Goal: Transaction & Acquisition: Book appointment/travel/reservation

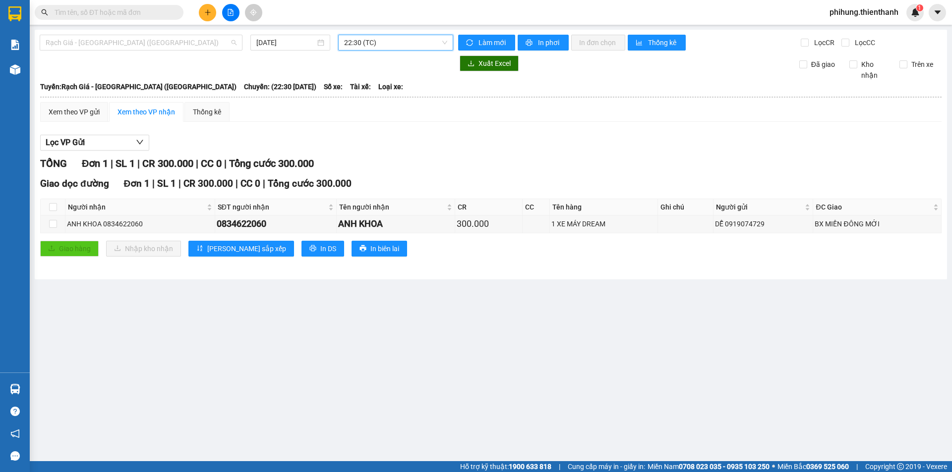
click at [171, 48] on span "Rạch Giá - [GEOGRAPHIC_DATA] ([GEOGRAPHIC_DATA])" at bounding box center [141, 42] width 191 height 15
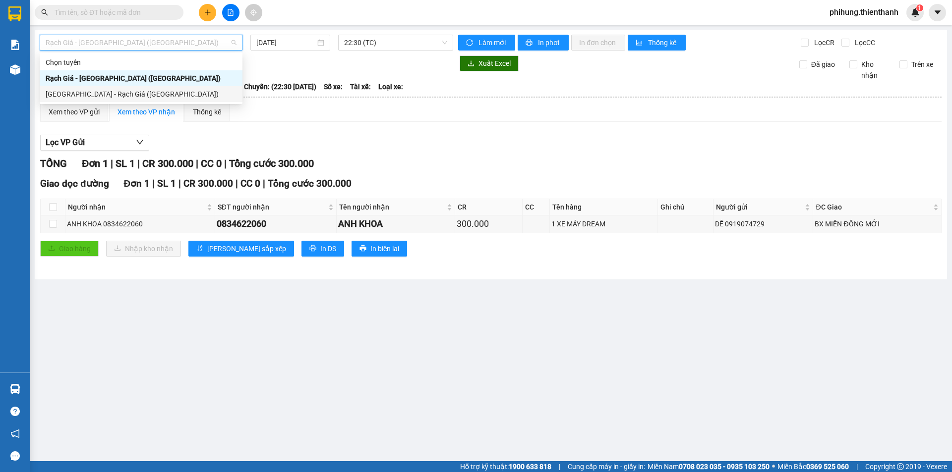
click at [132, 90] on div "[GEOGRAPHIC_DATA] - Rạch Giá ([GEOGRAPHIC_DATA])" at bounding box center [141, 94] width 191 height 11
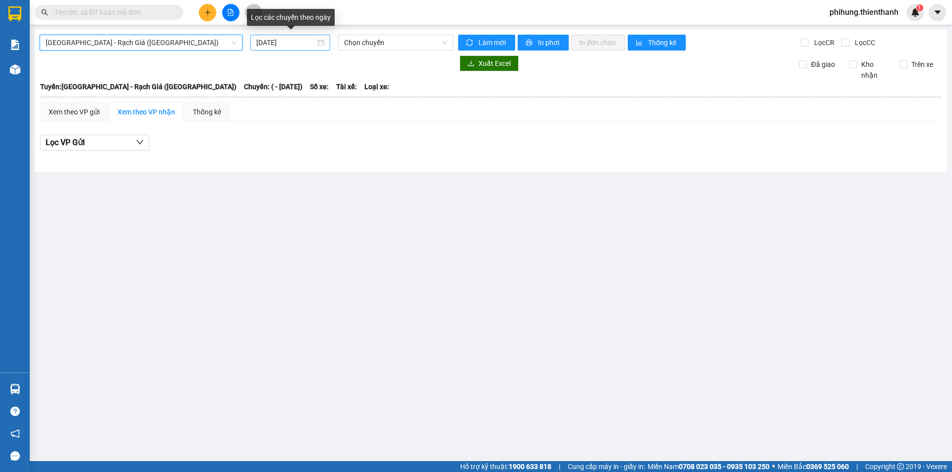
click at [285, 44] on input "[DATE]" at bounding box center [285, 42] width 59 height 11
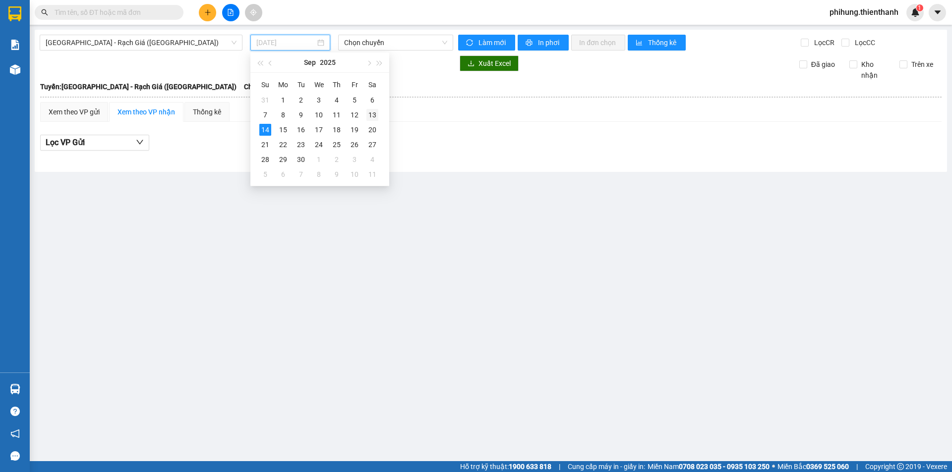
click at [374, 111] on div "13" at bounding box center [372, 115] width 12 height 12
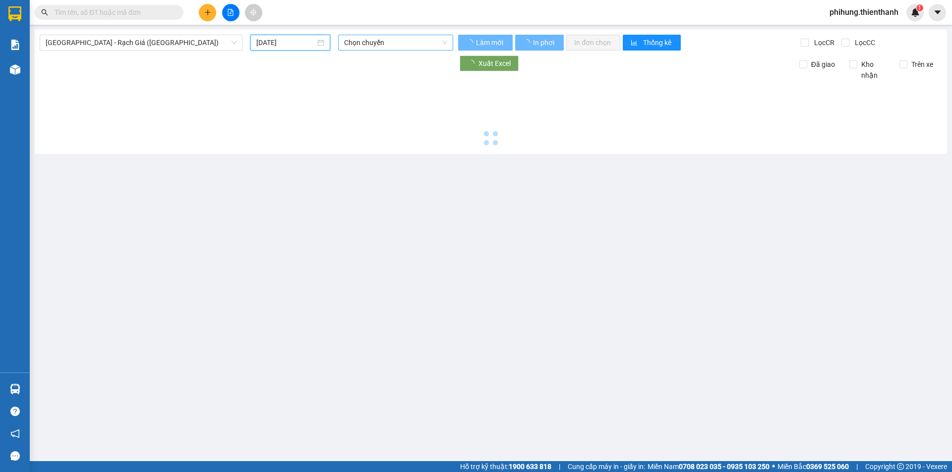
type input "[DATE]"
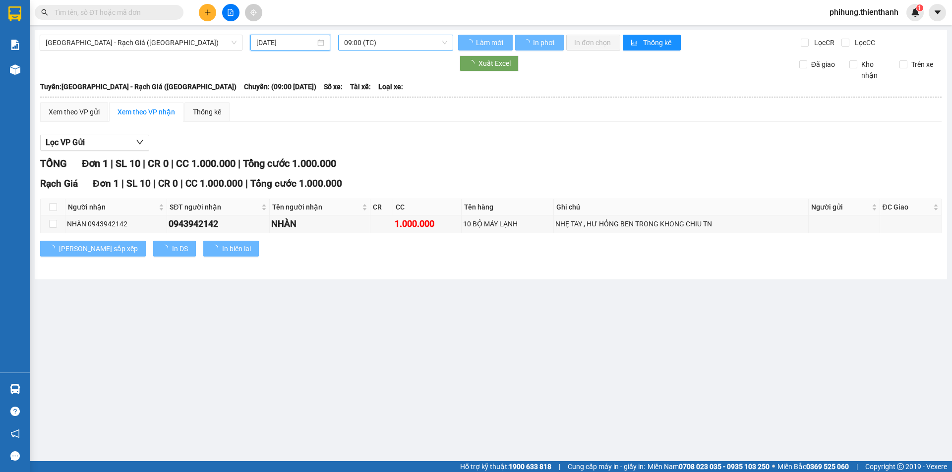
click at [380, 37] on span "09:00 (TC)" at bounding box center [395, 42] width 103 height 15
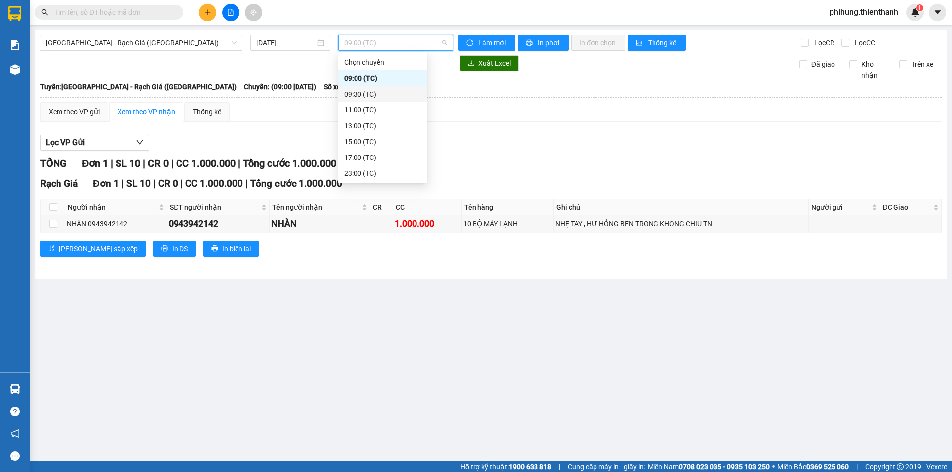
click at [381, 95] on div "09:30 (TC)" at bounding box center [382, 94] width 77 height 11
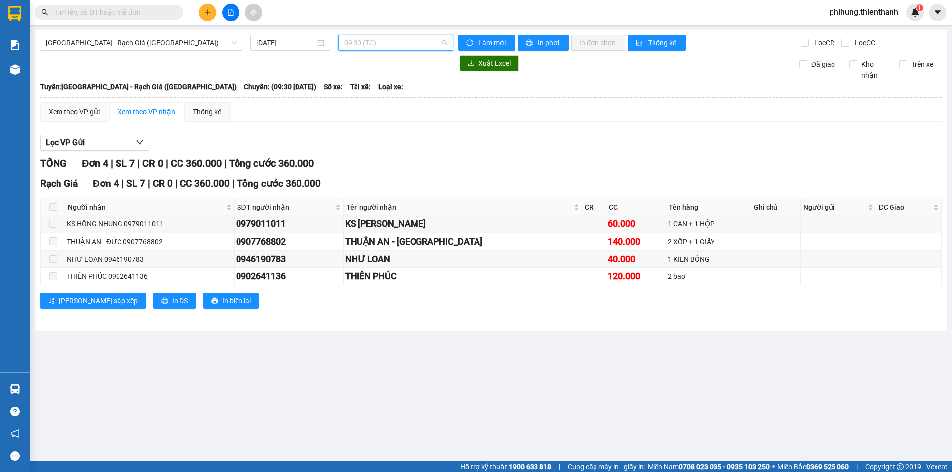
click at [382, 42] on span "09:30 (TC)" at bounding box center [395, 42] width 103 height 15
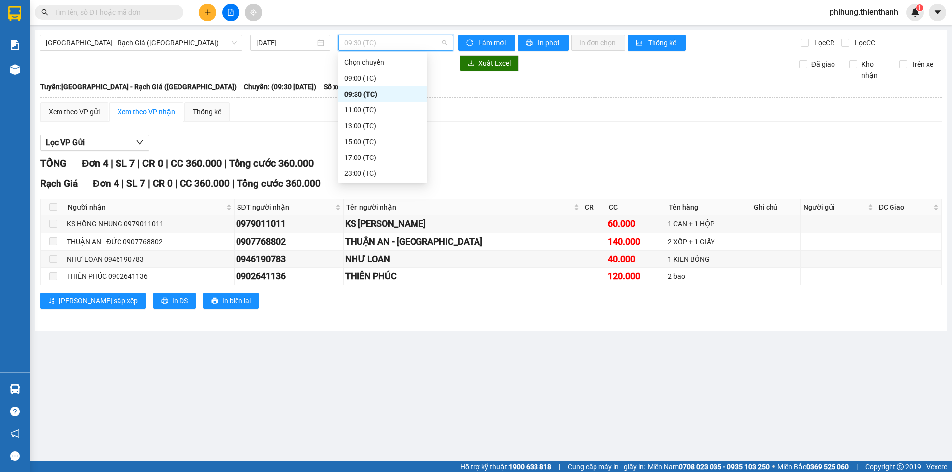
drag, startPoint x: 370, startPoint y: 119, endPoint x: 389, endPoint y: 96, distance: 29.7
click at [389, 96] on div "Chọn chuyến 09:00 (TC) 09:30 (TC) 11:00 (TC) 13:00 (TC) 15:00 (TC) 17:00 (TC) 2…" at bounding box center [382, 118] width 89 height 127
click at [386, 109] on div "11:00 (TC)" at bounding box center [382, 110] width 77 height 11
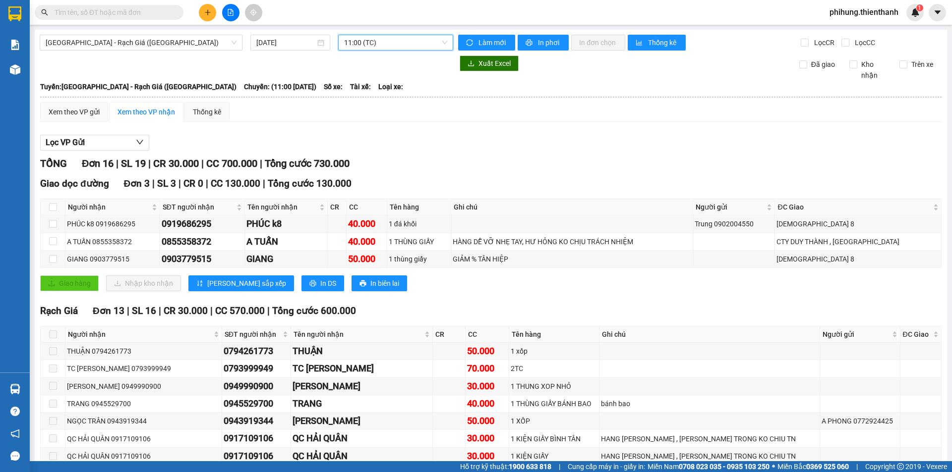
drag, startPoint x: 375, startPoint y: 42, endPoint x: 369, endPoint y: 53, distance: 12.4
click at [374, 44] on span "11:00 (TC)" at bounding box center [395, 42] width 103 height 15
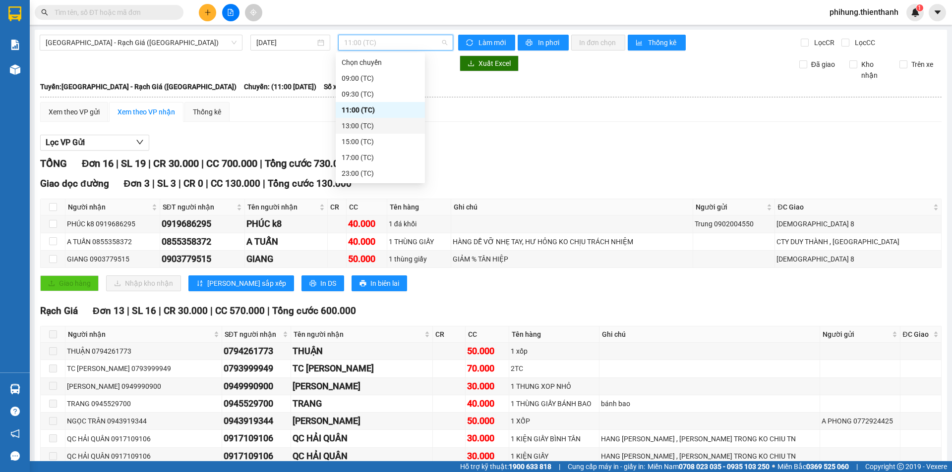
click at [386, 124] on div "13:00 (TC)" at bounding box center [380, 125] width 77 height 11
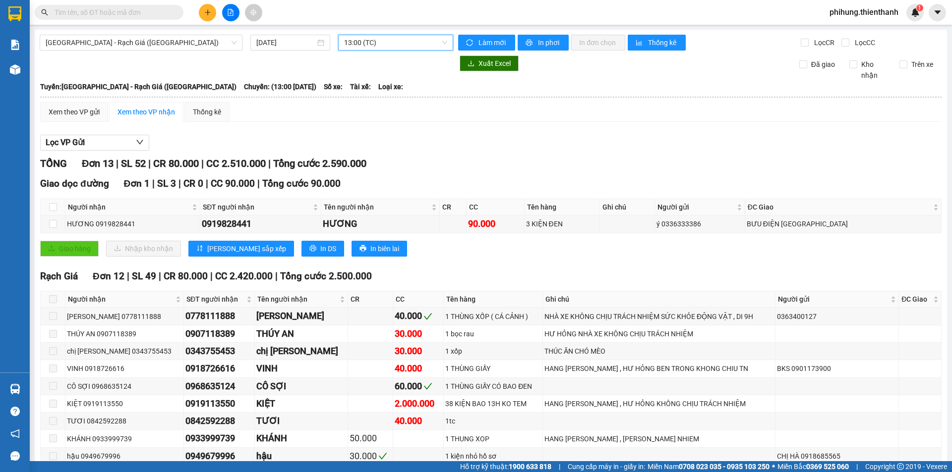
click at [414, 41] on span "13:00 (TC)" at bounding box center [395, 42] width 103 height 15
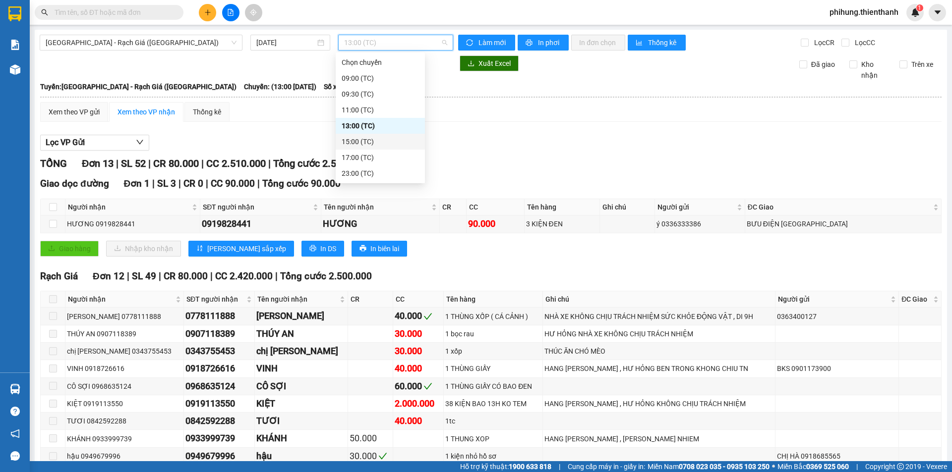
click at [374, 143] on div "15:00 (TC)" at bounding box center [380, 141] width 77 height 11
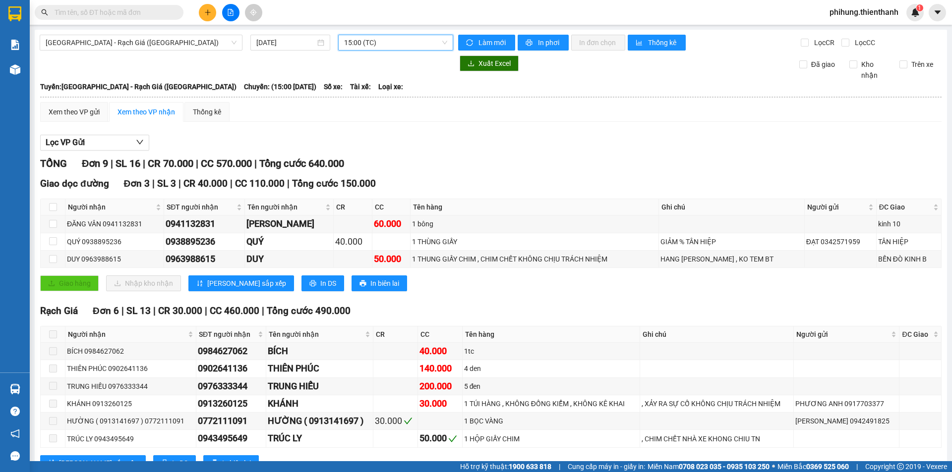
click at [392, 49] on span "15:00 (TC)" at bounding box center [395, 42] width 103 height 15
drag, startPoint x: 374, startPoint y: 156, endPoint x: 365, endPoint y: 160, distance: 9.3
click at [373, 156] on div "17:00 (TC)" at bounding box center [380, 157] width 77 height 11
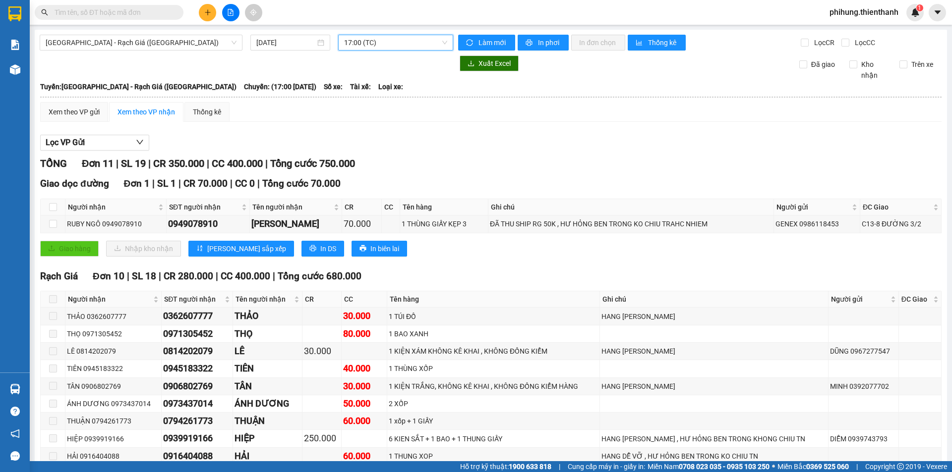
click at [429, 44] on span "17:00 (TC)" at bounding box center [395, 42] width 103 height 15
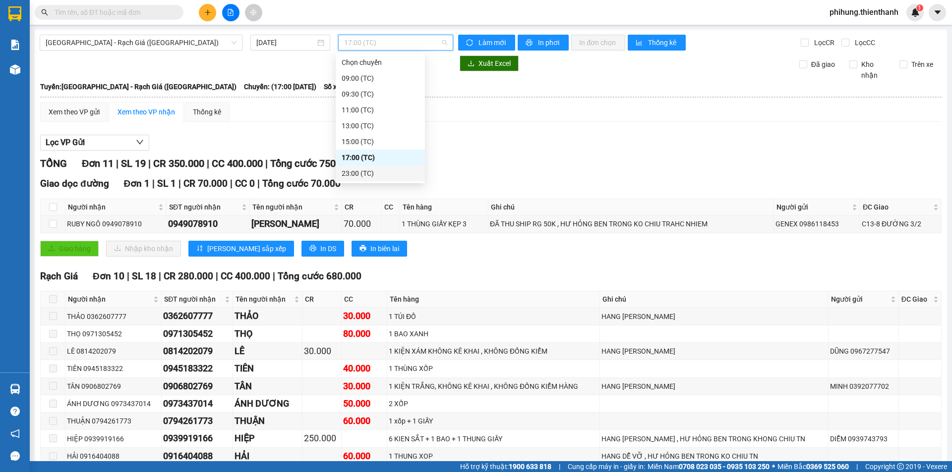
drag, startPoint x: 368, startPoint y: 172, endPoint x: 371, endPoint y: 181, distance: 9.3
click at [368, 173] on div "23:00 (TC)" at bounding box center [380, 173] width 77 height 11
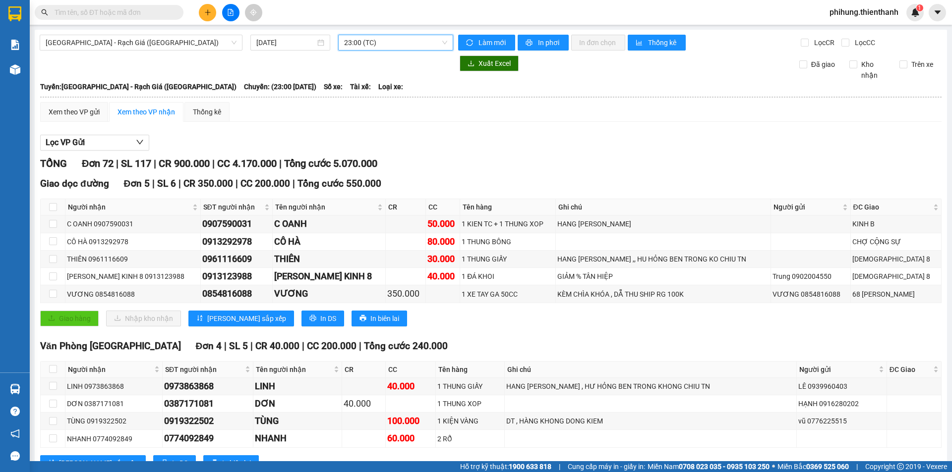
click at [288, 47] on input "[DATE]" at bounding box center [285, 42] width 59 height 11
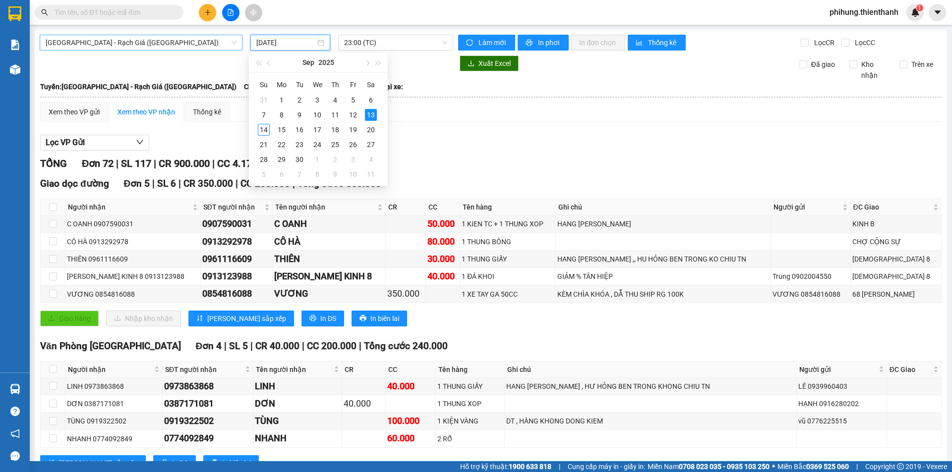
click at [159, 47] on span "[GEOGRAPHIC_DATA] - Rạch Giá ([GEOGRAPHIC_DATA])" at bounding box center [141, 42] width 191 height 15
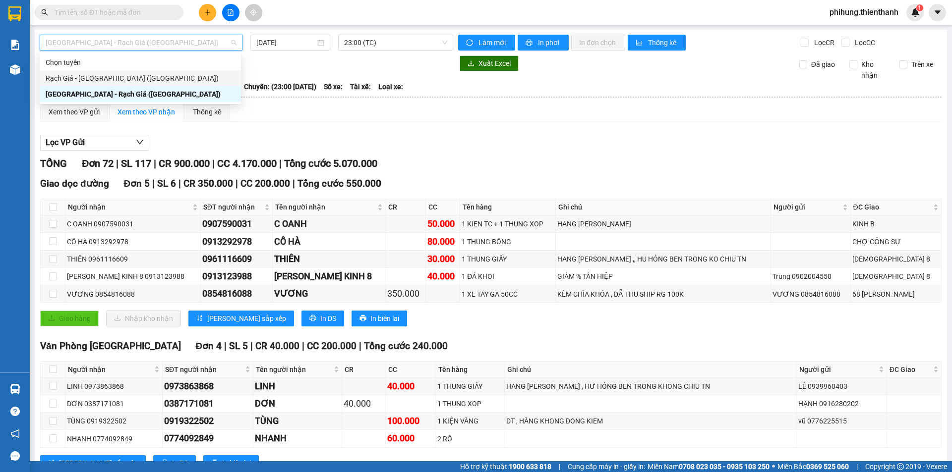
click at [143, 79] on div "Rạch Giá - [GEOGRAPHIC_DATA] ([GEOGRAPHIC_DATA])" at bounding box center [140, 78] width 189 height 11
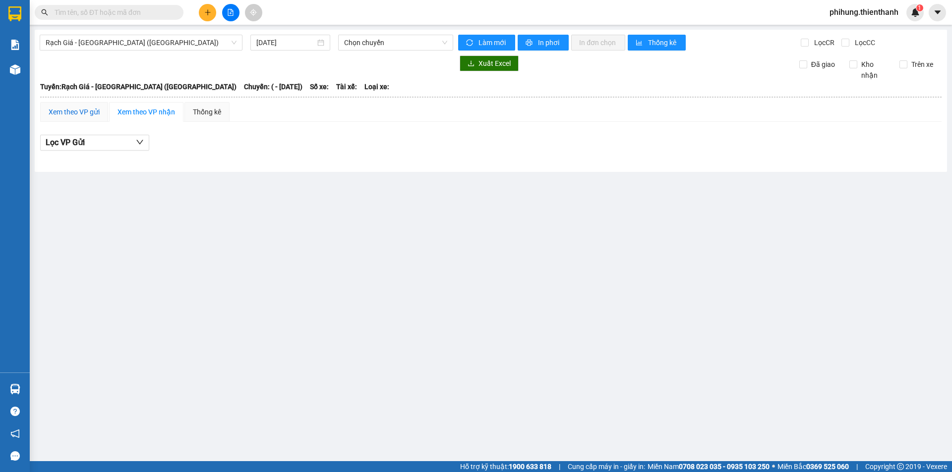
click at [81, 112] on div "Xem theo VP gửi" at bounding box center [74, 112] width 51 height 11
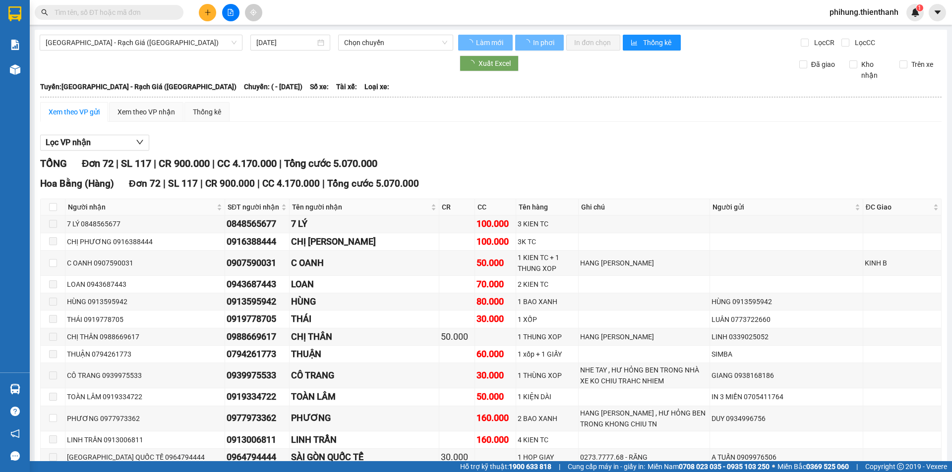
click at [358, 39] on span "Chọn chuyến" at bounding box center [395, 42] width 103 height 15
type input "[DATE]"
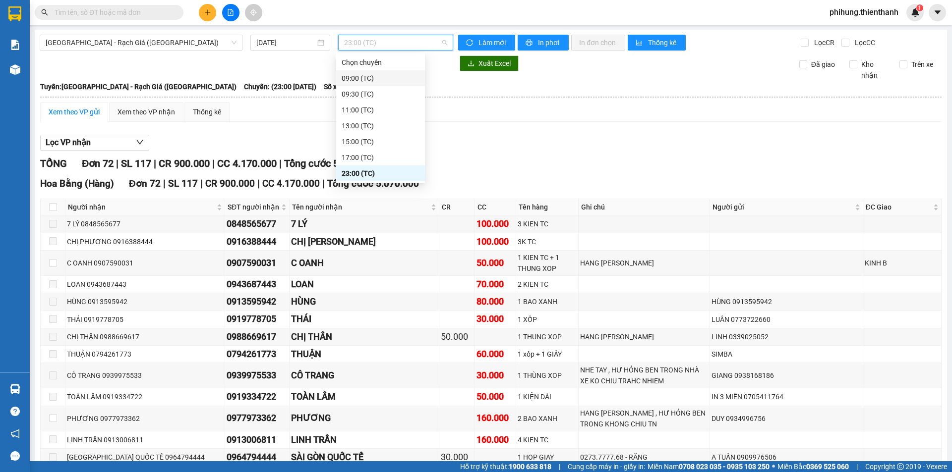
click at [361, 85] on div "09:00 (TC)" at bounding box center [380, 78] width 89 height 16
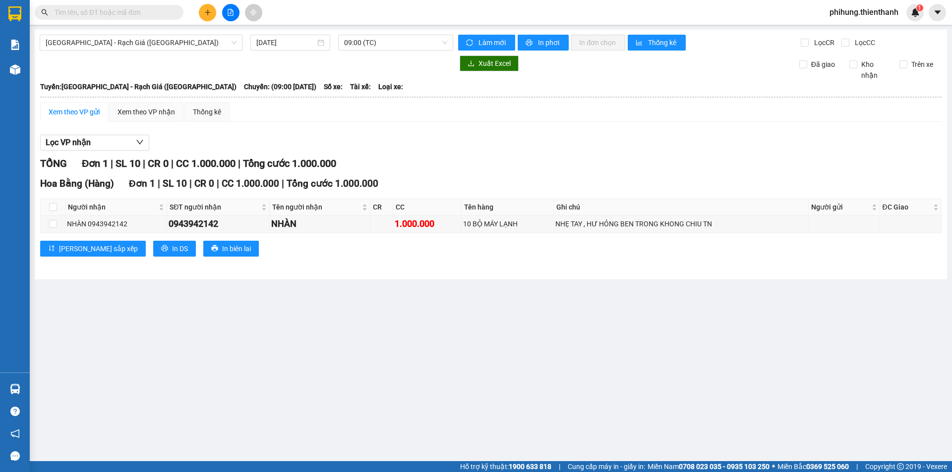
click at [384, 26] on main "[GEOGRAPHIC_DATA] - Rạch Giá ([GEOGRAPHIC_DATA]) [DATE] 09:00 (TC) Làm mới In p…" at bounding box center [476, 231] width 952 height 462
drag, startPoint x: 387, startPoint y: 37, endPoint x: 388, endPoint y: 57, distance: 19.8
click at [387, 37] on span "09:00 (TC)" at bounding box center [395, 42] width 103 height 15
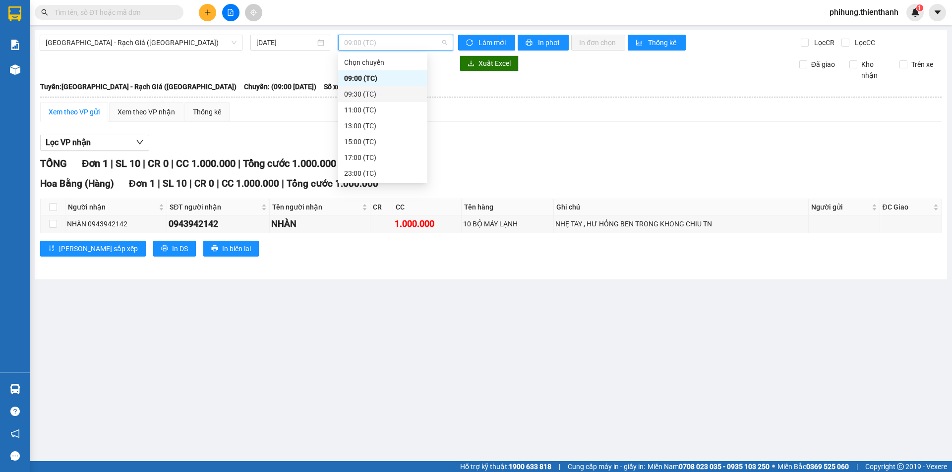
click at [381, 102] on div "09:30 (TC)" at bounding box center [382, 94] width 89 height 16
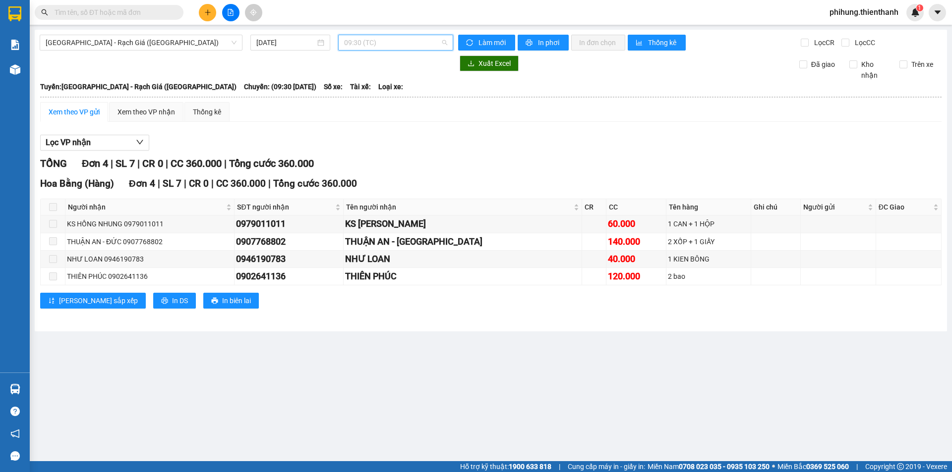
click at [385, 47] on span "09:30 (TC)" at bounding box center [395, 42] width 103 height 15
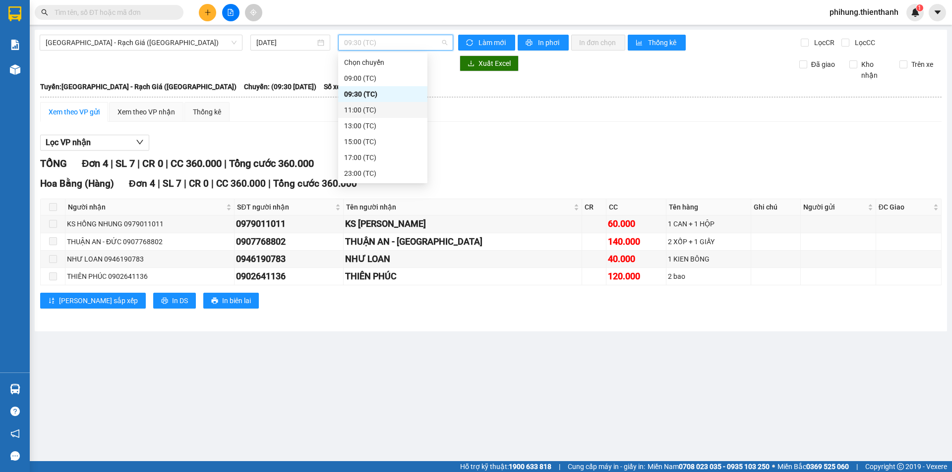
click at [373, 113] on div "11:00 (TC)" at bounding box center [382, 110] width 77 height 11
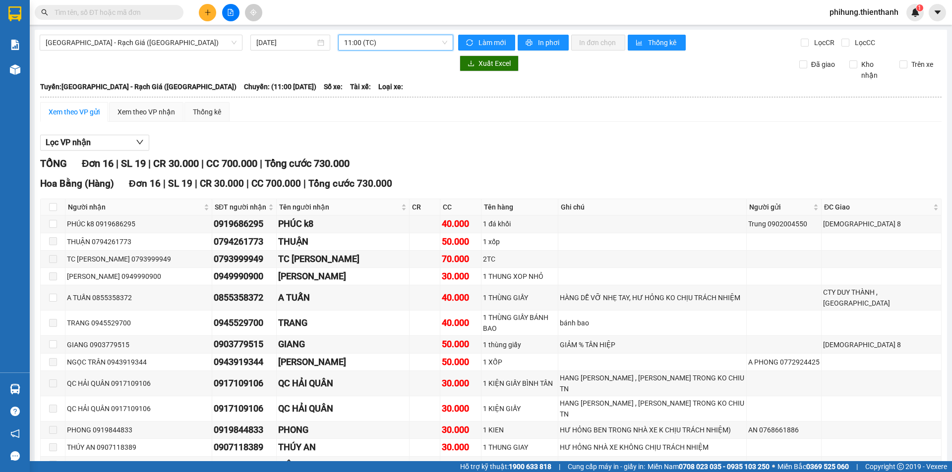
click at [370, 46] on span "11:00 (TC)" at bounding box center [395, 42] width 103 height 15
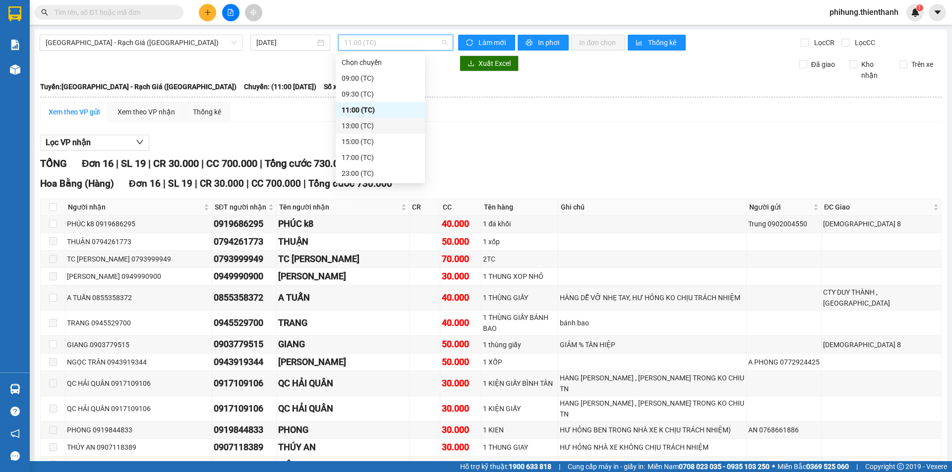
click at [376, 128] on div "13:00 (TC)" at bounding box center [380, 125] width 77 height 11
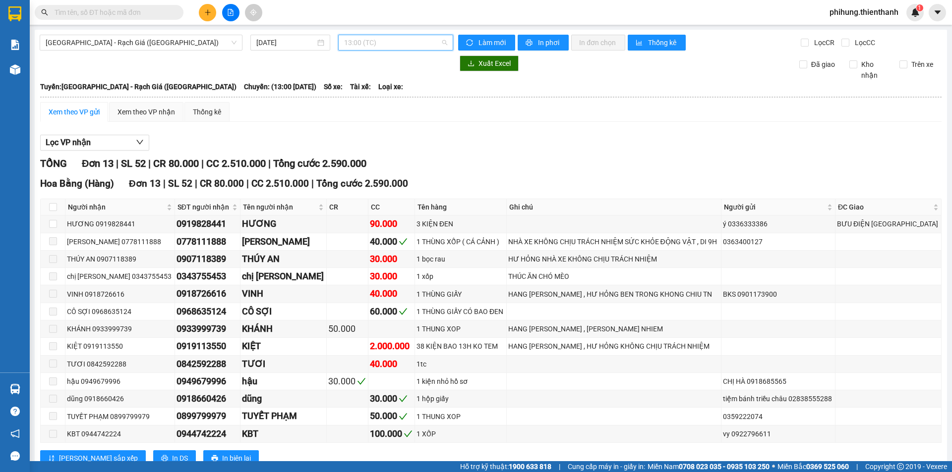
click at [364, 39] on span "13:00 (TC)" at bounding box center [395, 42] width 103 height 15
click at [358, 145] on div "15:00 (TC)" at bounding box center [380, 141] width 77 height 11
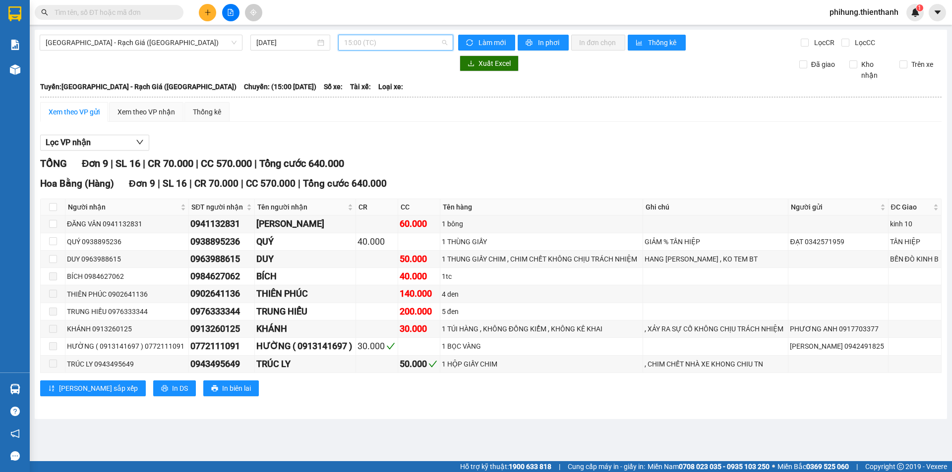
drag, startPoint x: 377, startPoint y: 46, endPoint x: 372, endPoint y: 67, distance: 22.5
click at [377, 44] on span "15:00 (TC)" at bounding box center [395, 42] width 103 height 15
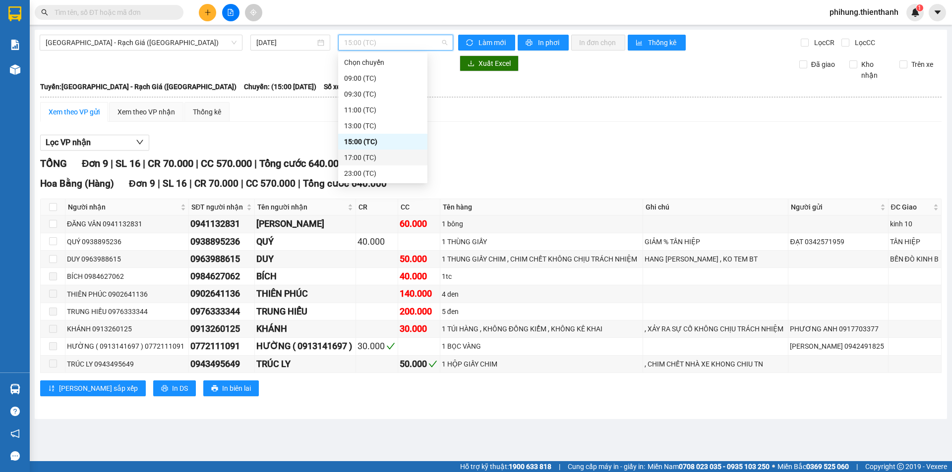
click at [381, 164] on div "17:00 (TC)" at bounding box center [382, 158] width 89 height 16
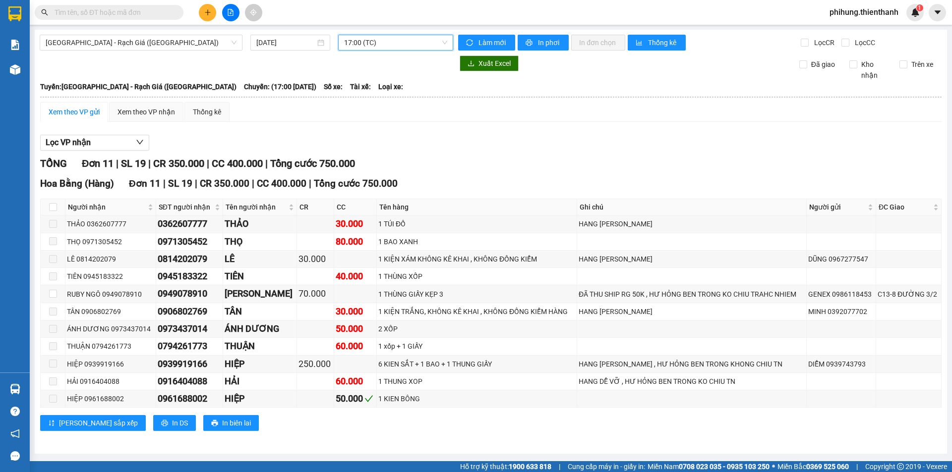
click at [382, 46] on span "17:00 (TC)" at bounding box center [395, 42] width 103 height 15
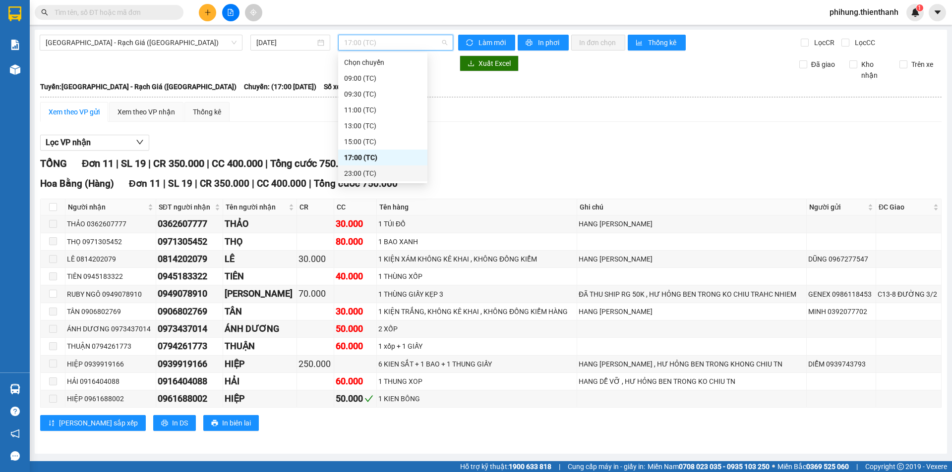
click at [374, 169] on div "23:00 (TC)" at bounding box center [382, 173] width 77 height 11
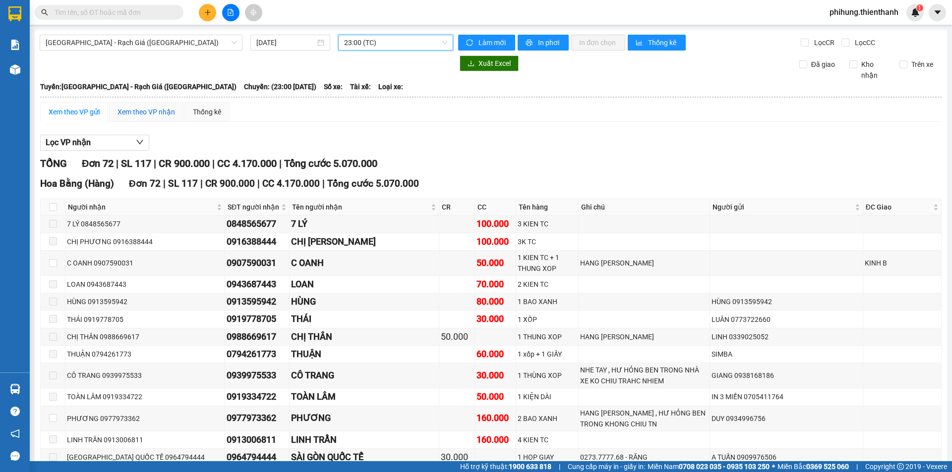
click at [153, 114] on div "Xem theo VP nhận" at bounding box center [146, 112] width 58 height 11
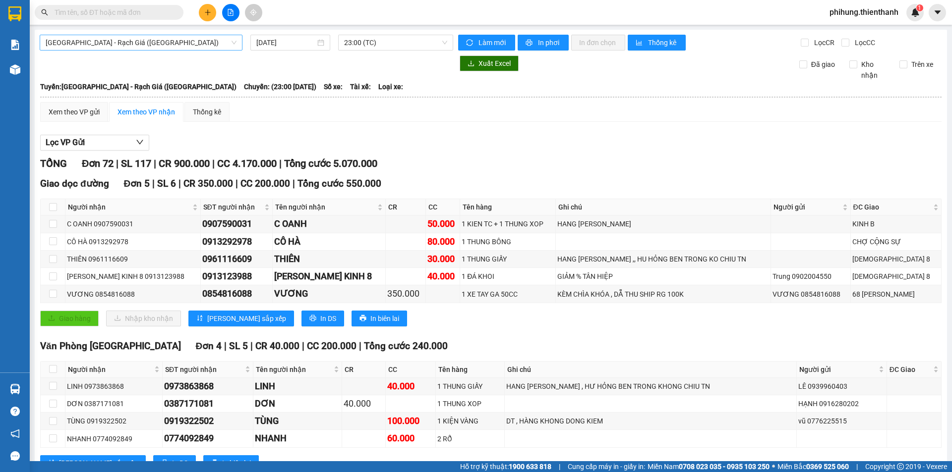
click at [168, 44] on span "[GEOGRAPHIC_DATA] - Rạch Giá ([GEOGRAPHIC_DATA])" at bounding box center [141, 42] width 191 height 15
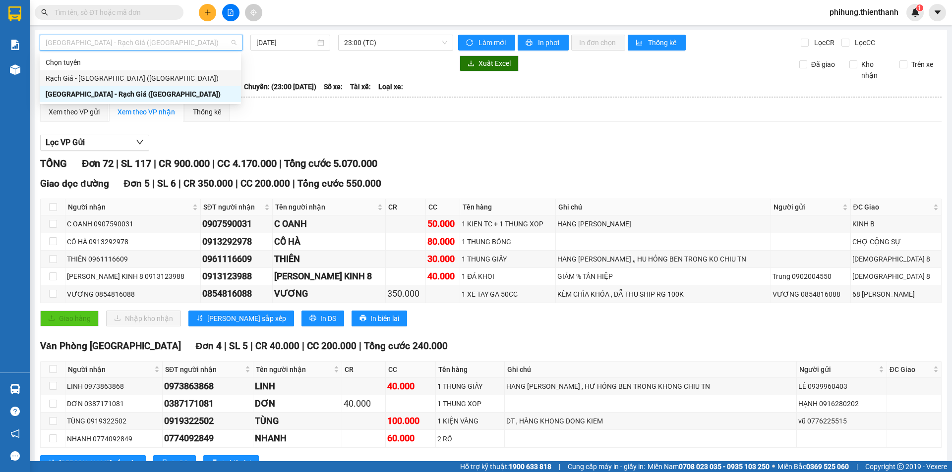
click at [150, 78] on div "Rạch Giá - [GEOGRAPHIC_DATA] ([GEOGRAPHIC_DATA])" at bounding box center [140, 78] width 189 height 11
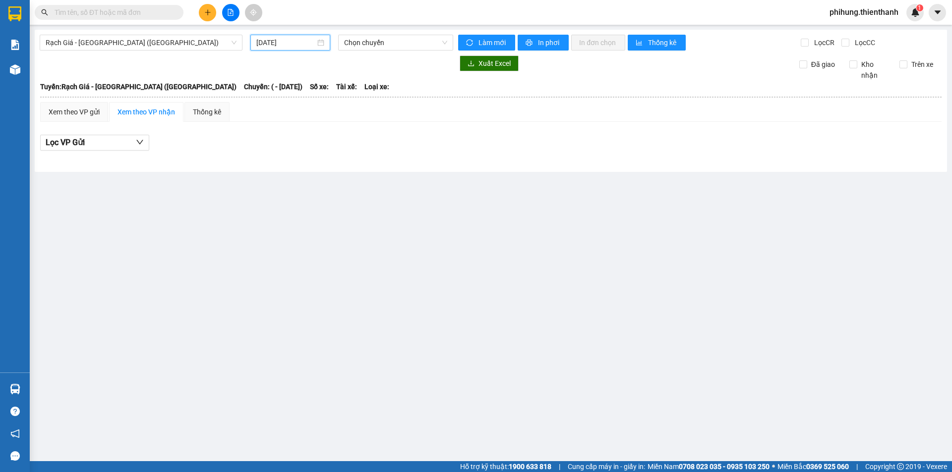
click at [305, 39] on input "[DATE]" at bounding box center [285, 42] width 59 height 11
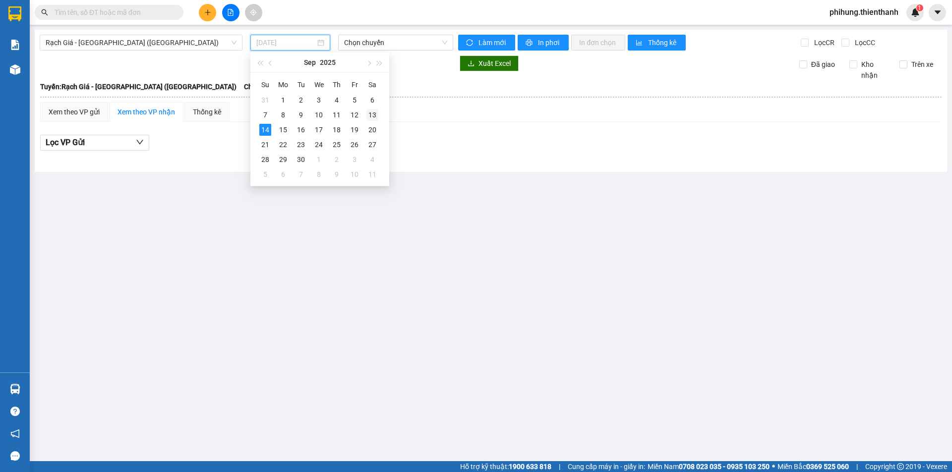
click at [367, 116] on div "13" at bounding box center [372, 115] width 12 height 12
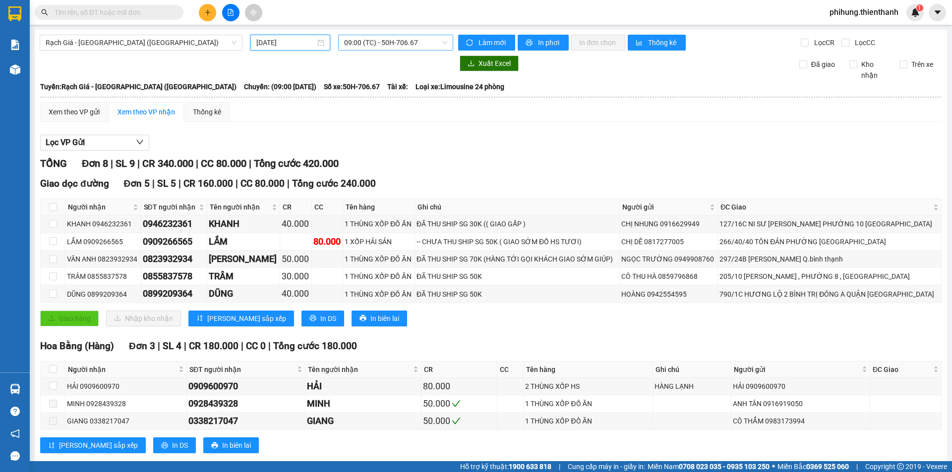
click at [396, 42] on span "09:00 (TC) - 50H-706.67" at bounding box center [395, 42] width 103 height 15
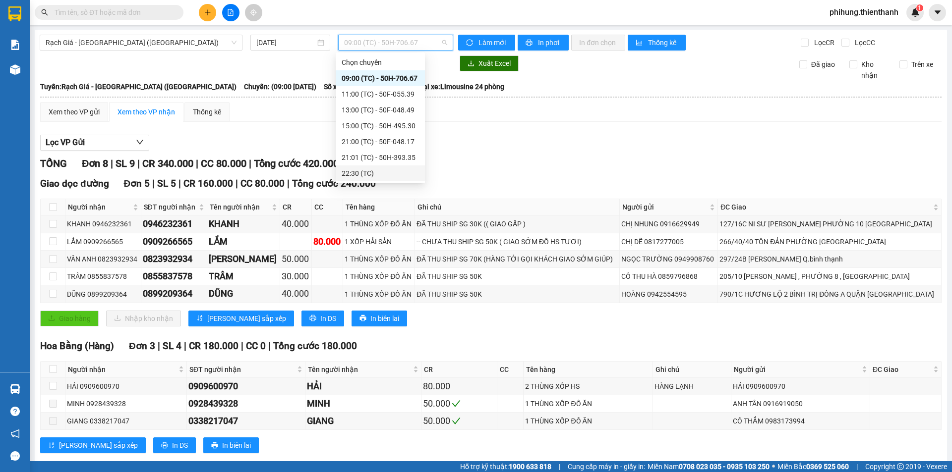
click at [389, 168] on div "22:30 (TC)" at bounding box center [380, 174] width 89 height 16
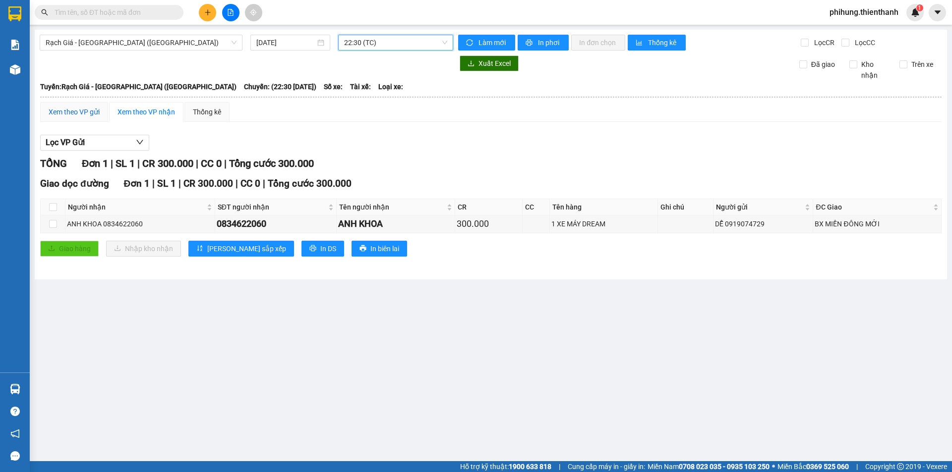
click at [96, 111] on div "Xem theo VP gửi" at bounding box center [74, 112] width 51 height 11
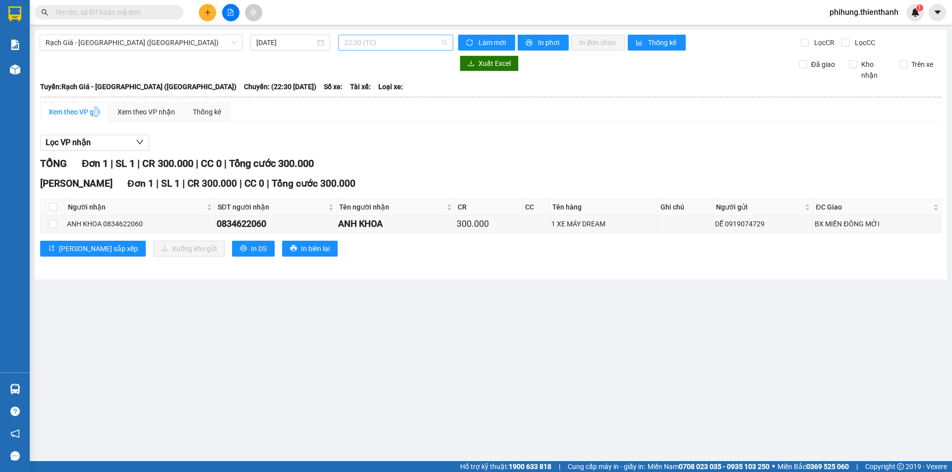
click at [364, 37] on span "22:30 (TC)" at bounding box center [395, 42] width 103 height 15
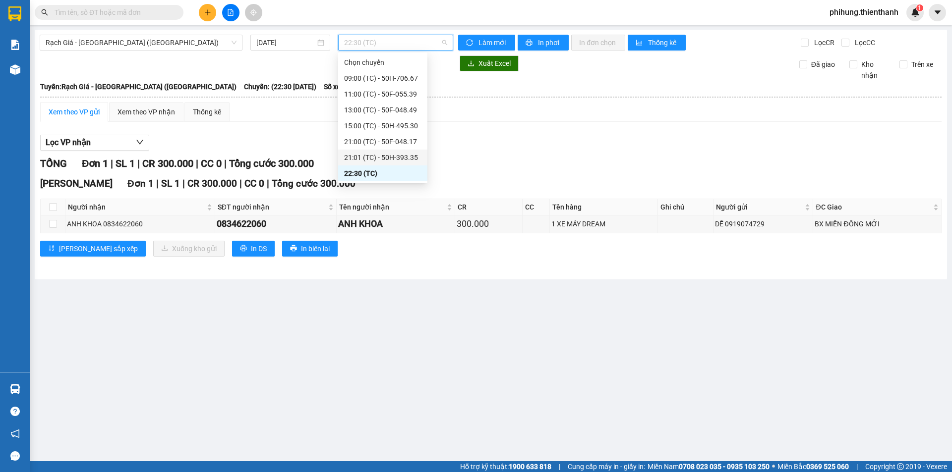
click at [388, 163] on div "21:01 (TC) - 50H-393.35" at bounding box center [382, 157] width 77 height 11
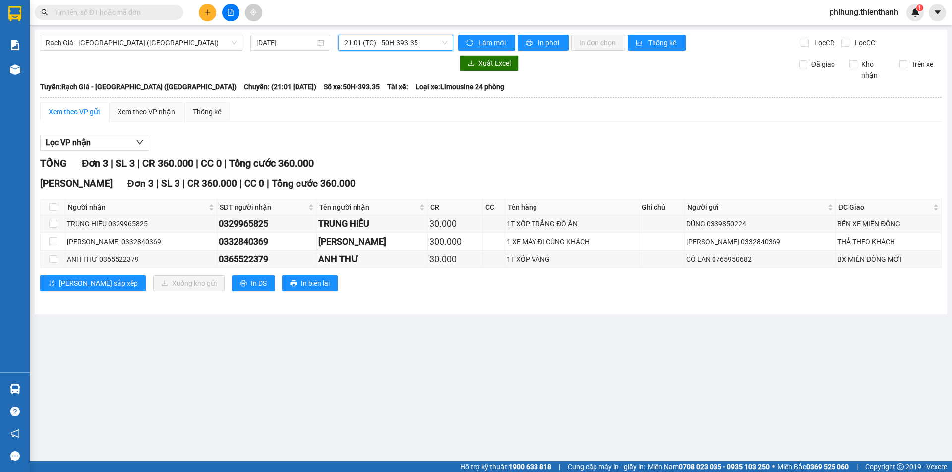
click at [396, 46] on span "21:01 (TC) - 50H-393.35" at bounding box center [395, 42] width 103 height 15
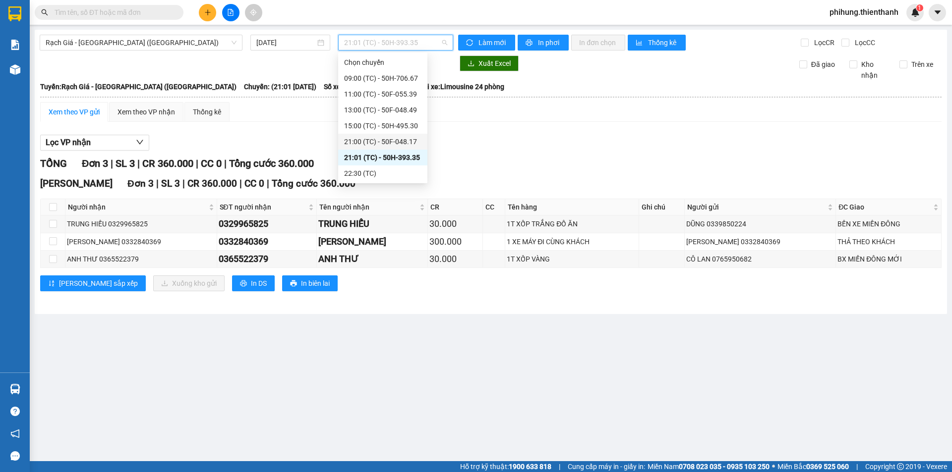
click at [393, 137] on div "21:00 (TC) - 50F-048.17" at bounding box center [382, 141] width 77 height 11
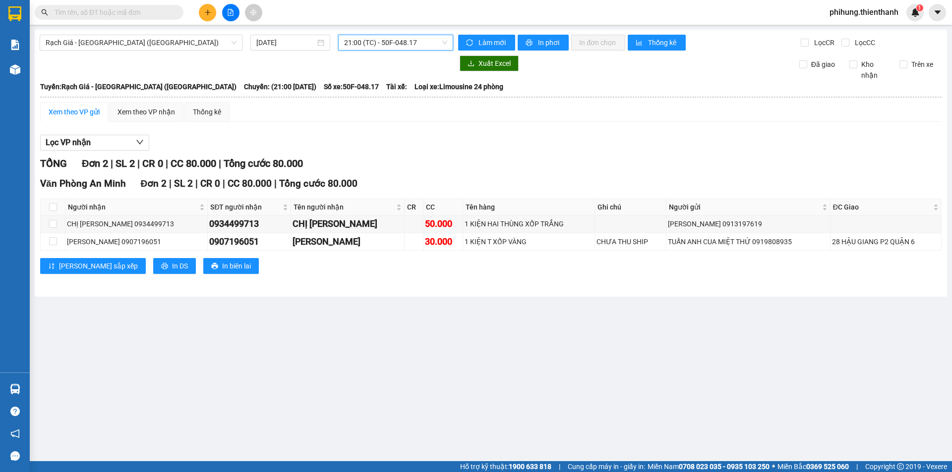
drag, startPoint x: 394, startPoint y: 63, endPoint x: 401, endPoint y: 49, distance: 16.2
click at [399, 57] on div at bounding box center [246, 64] width 413 height 16
click at [401, 49] on span "21:00 (TC) - 50F-048.17" at bounding box center [395, 42] width 103 height 15
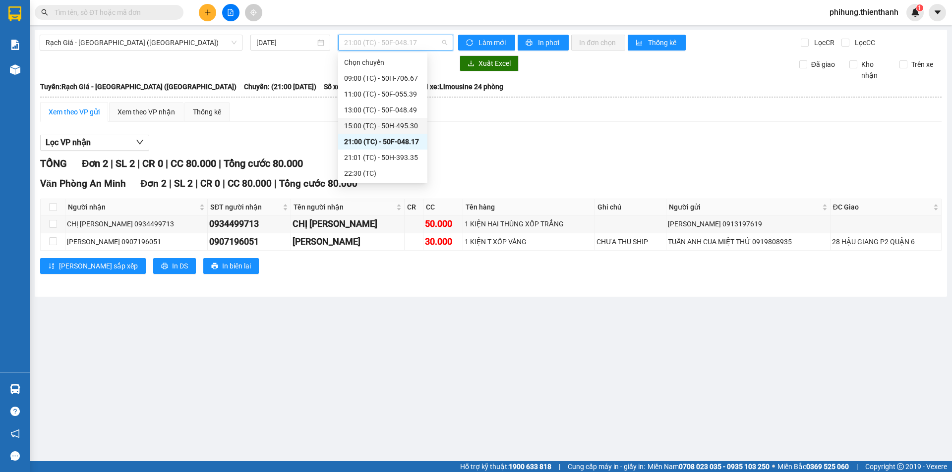
click at [387, 127] on div "15:00 (TC) - 50H-495.30" at bounding box center [382, 125] width 77 height 11
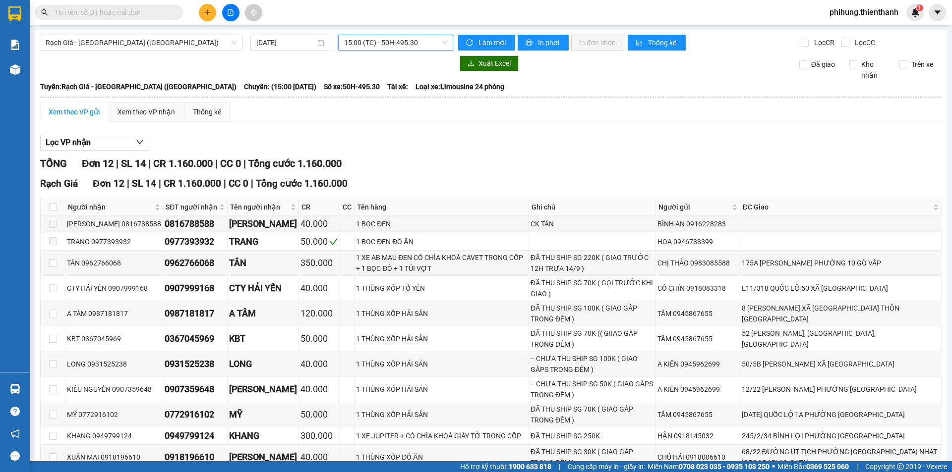
click at [391, 49] on div "15:00 (TC) - 50H-495.30" at bounding box center [395, 43] width 115 height 16
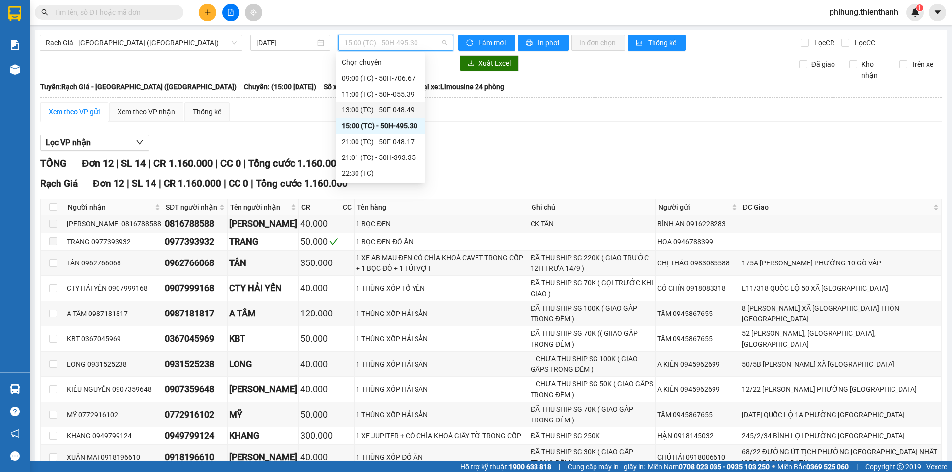
click at [380, 109] on div "13:00 (TC) - 50F-048.49" at bounding box center [380, 110] width 77 height 11
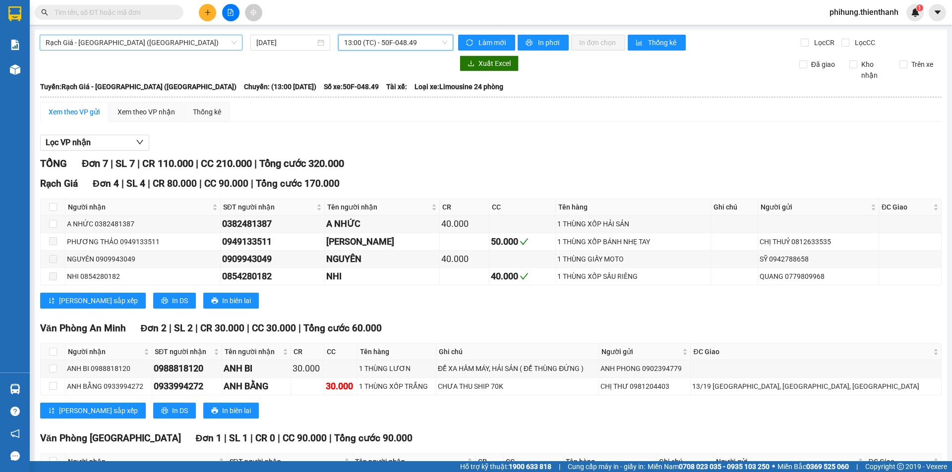
click at [150, 41] on span "Rạch Giá - [GEOGRAPHIC_DATA] ([GEOGRAPHIC_DATA])" at bounding box center [141, 42] width 191 height 15
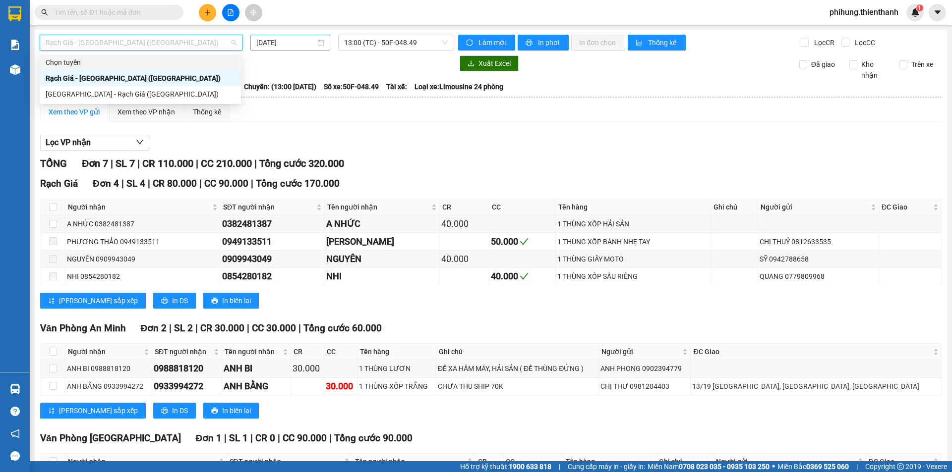
click at [300, 39] on input "[DATE]" at bounding box center [285, 42] width 59 height 11
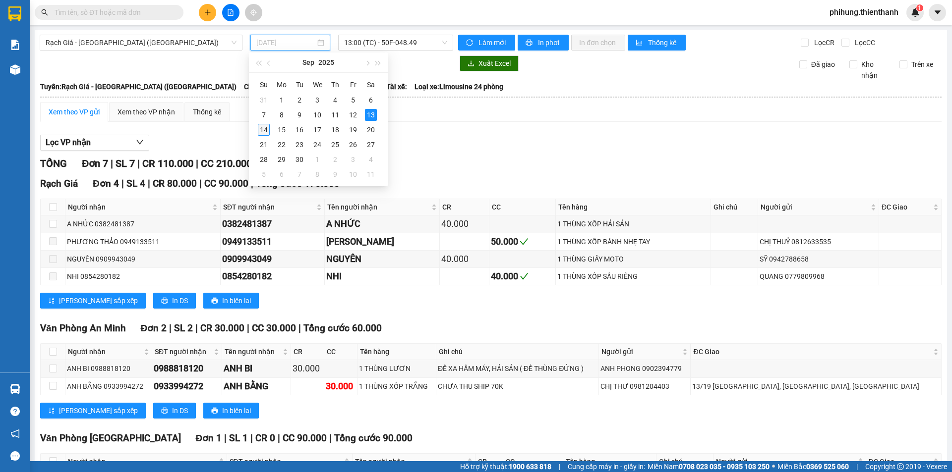
click at [259, 131] on td "14" at bounding box center [264, 129] width 18 height 15
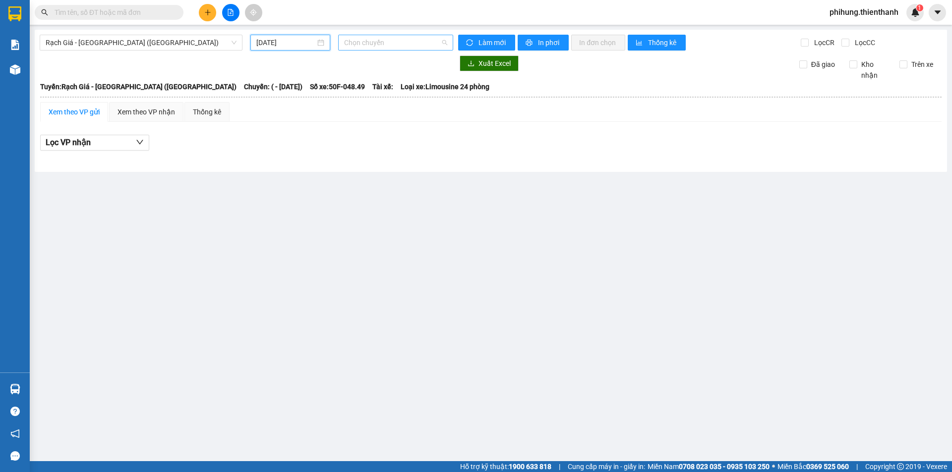
click at [399, 42] on span "Chọn chuyến" at bounding box center [395, 42] width 103 height 15
click at [305, 45] on input "[DATE]" at bounding box center [285, 42] width 59 height 11
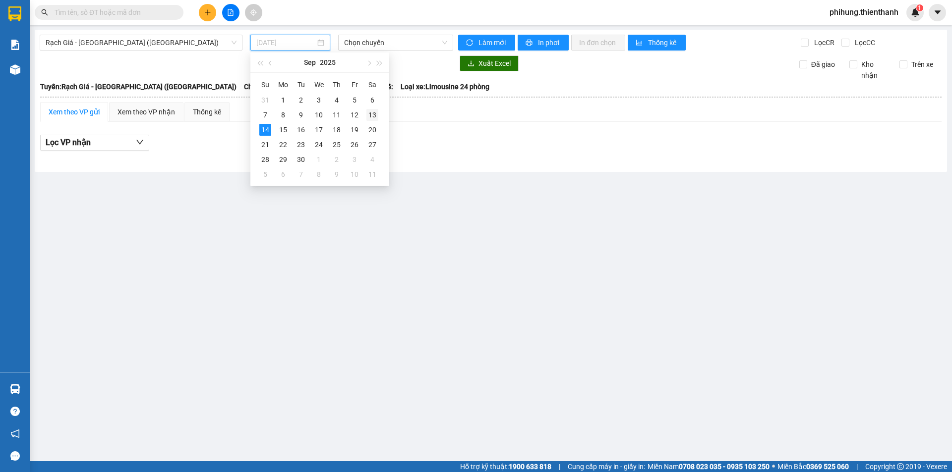
click at [365, 116] on td "13" at bounding box center [372, 115] width 18 height 15
type input "[DATE]"
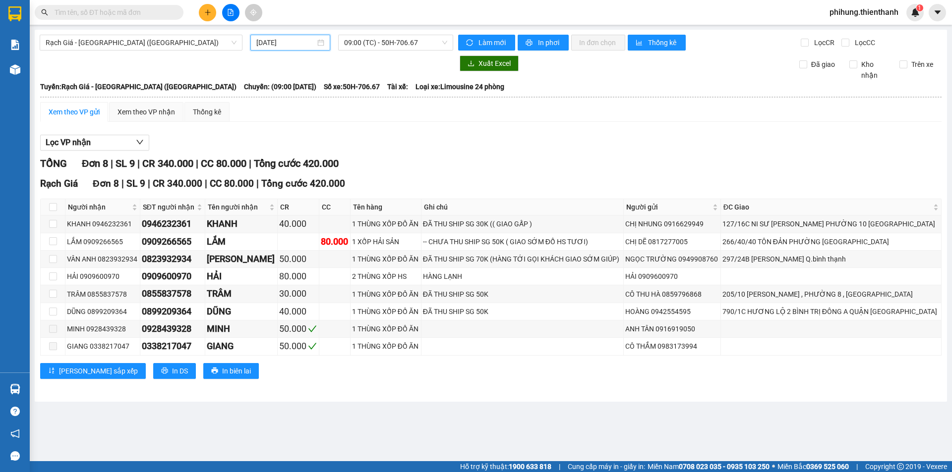
click at [305, 42] on input "[DATE]" at bounding box center [285, 42] width 59 height 11
